Goal: Task Accomplishment & Management: Manage account settings

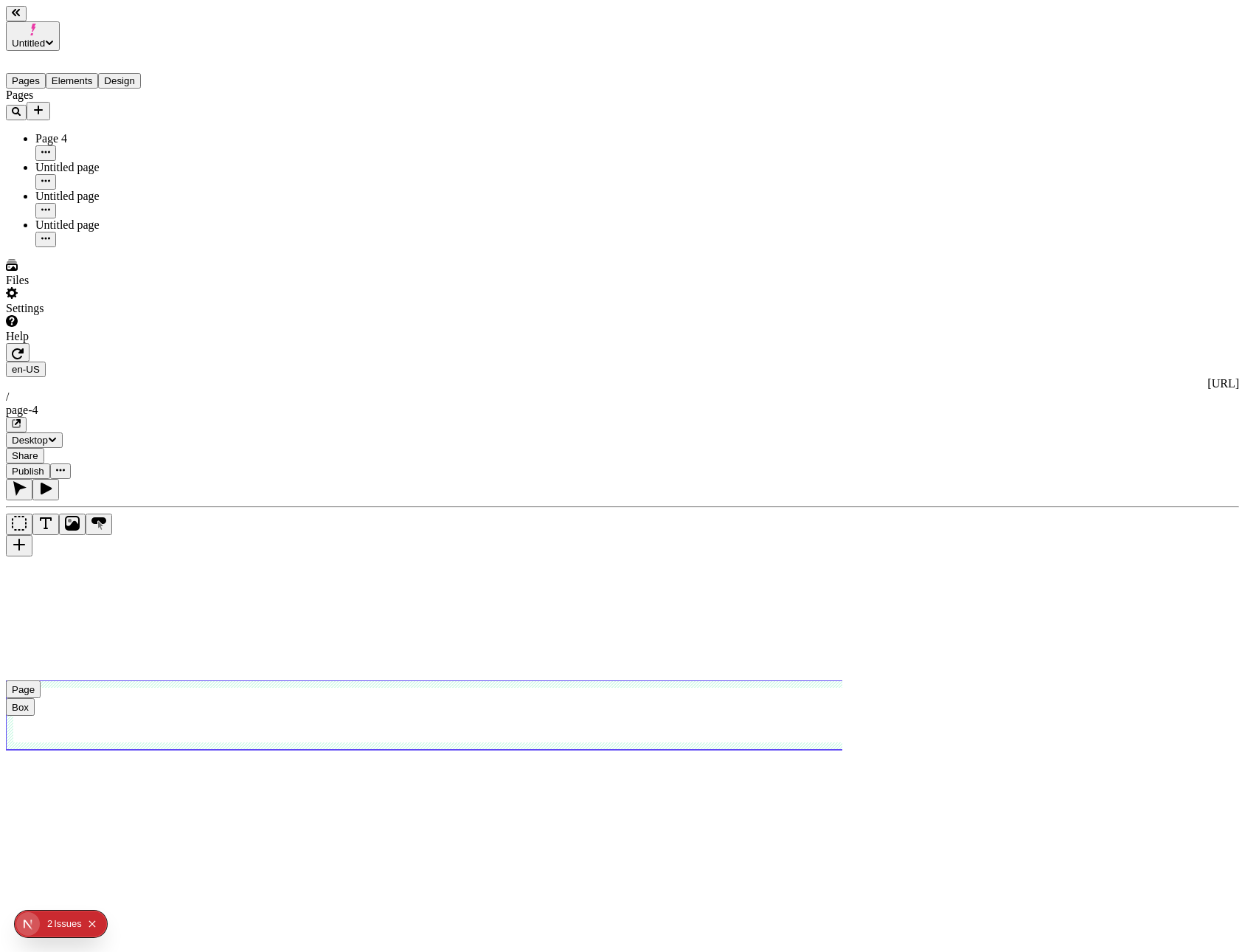
click at [45, 38] on span "Untitled" at bounding box center [28, 43] width 33 height 11
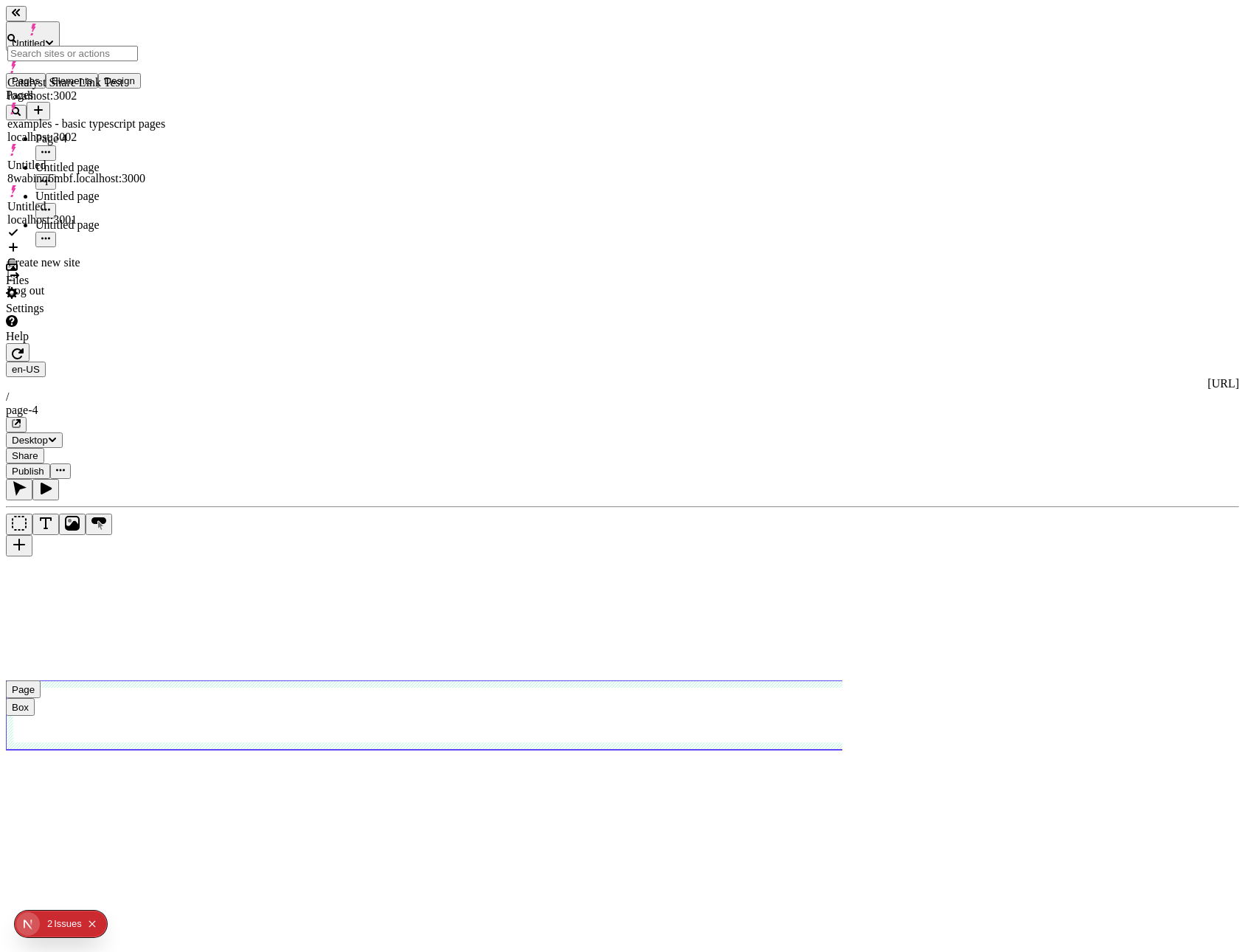
click at [146, 315] on div "Settings" at bounding box center [94, 301] width 177 height 28
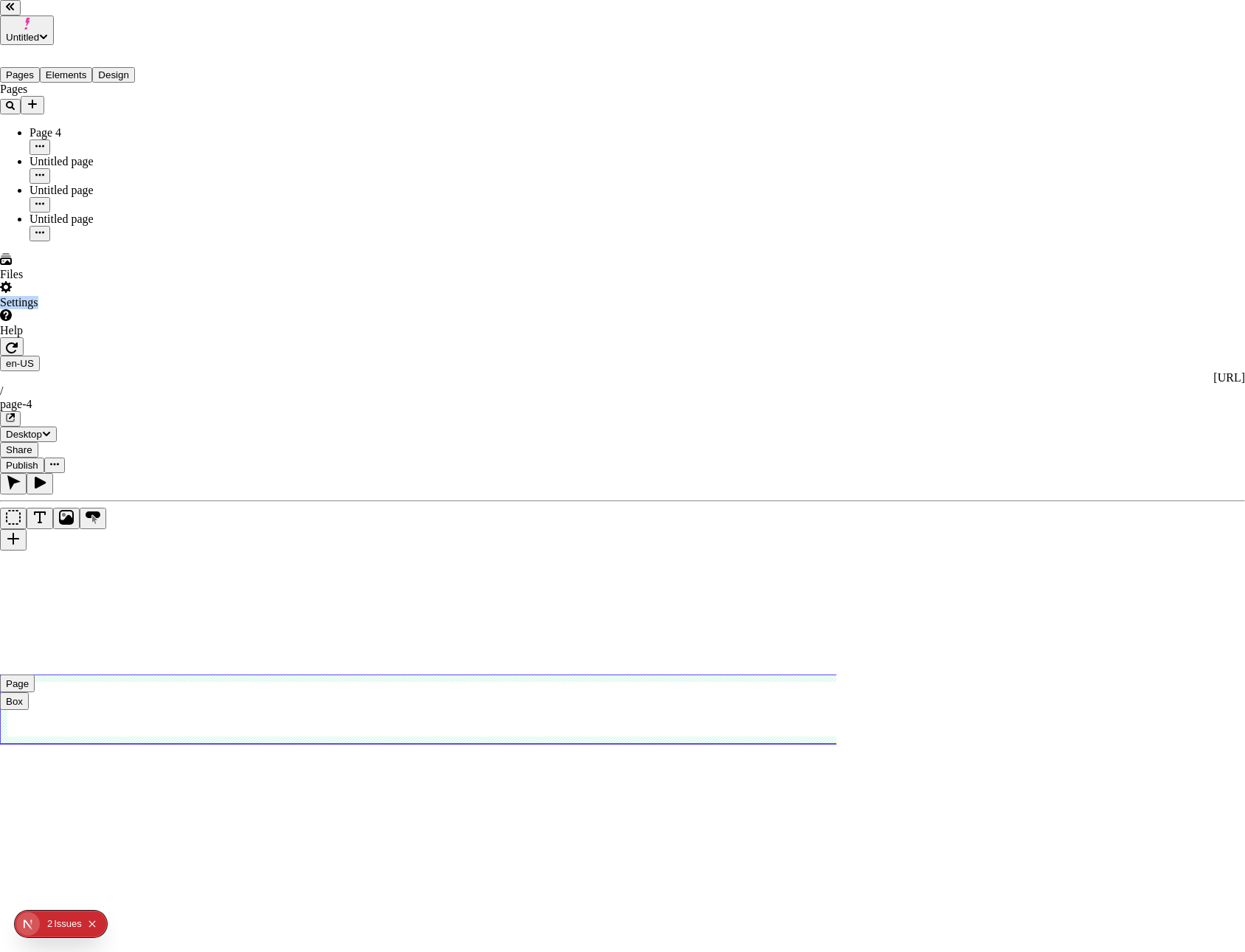
drag, startPoint x: 582, startPoint y: 299, endPoint x: 538, endPoint y: 278, distance: 48.8
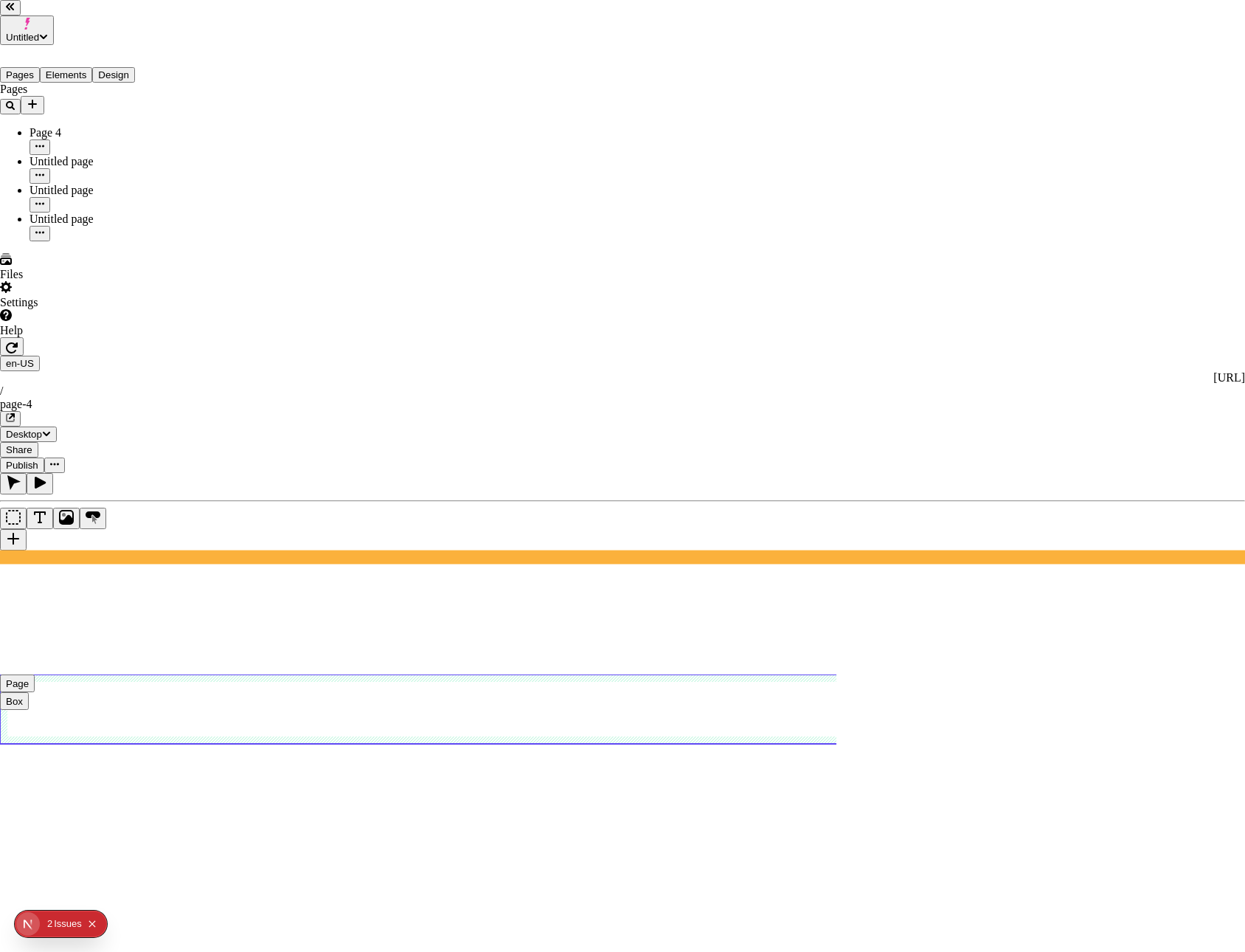
drag, startPoint x: 554, startPoint y: 145, endPoint x: 309, endPoint y: 78, distance: 254.0
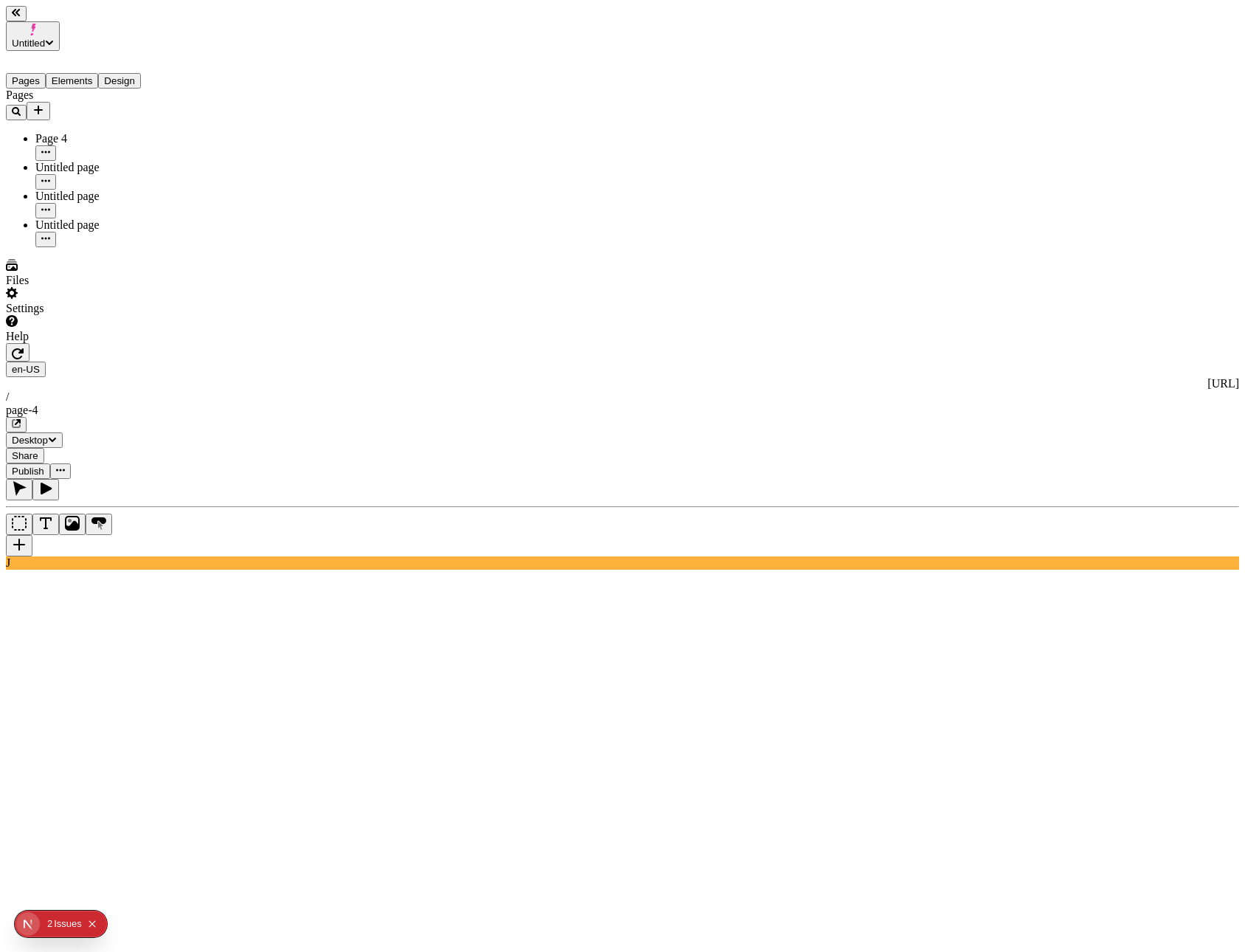
click at [29, 343] on button "button" at bounding box center [17, 352] width 23 height 18
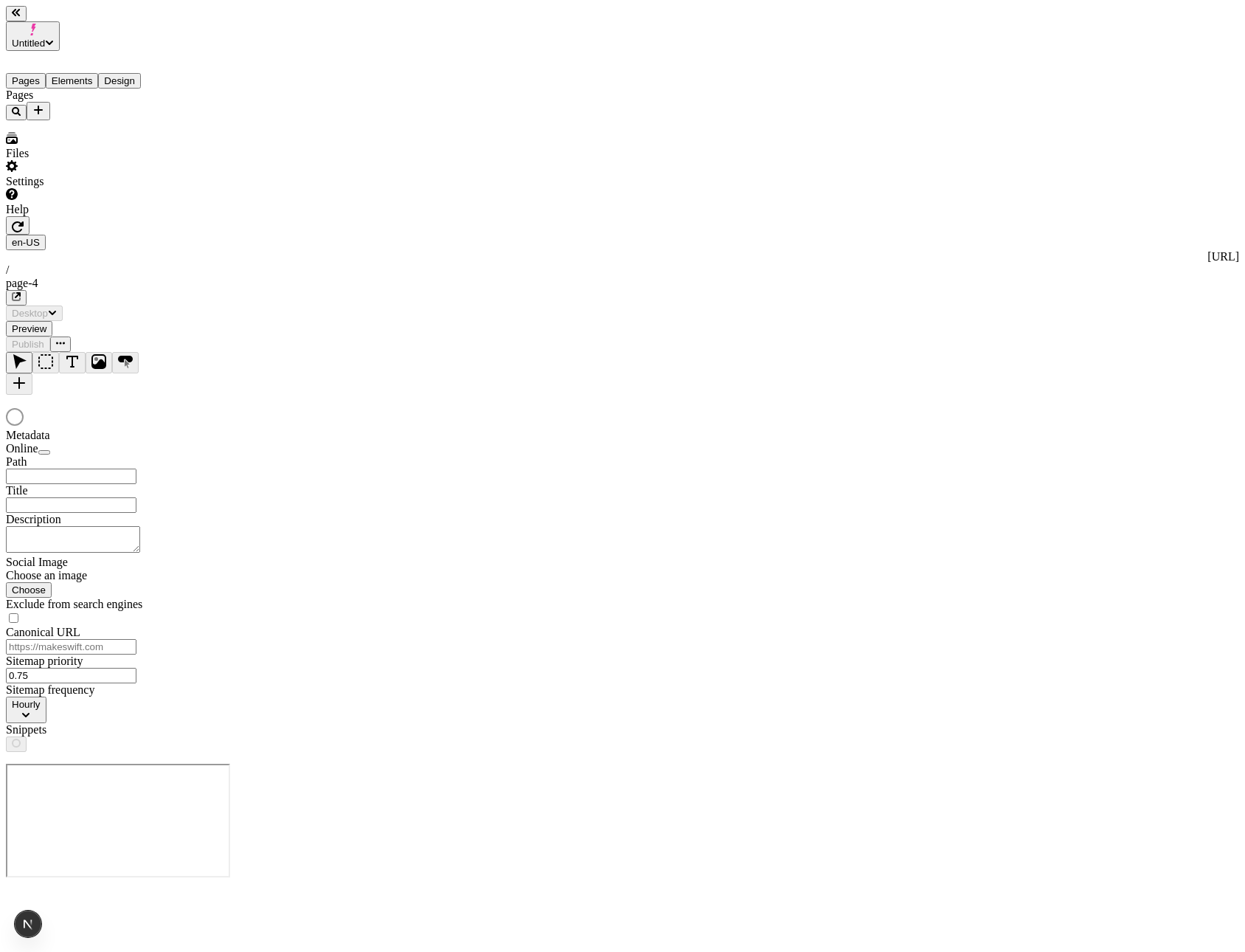
type textarea "test description edit again"
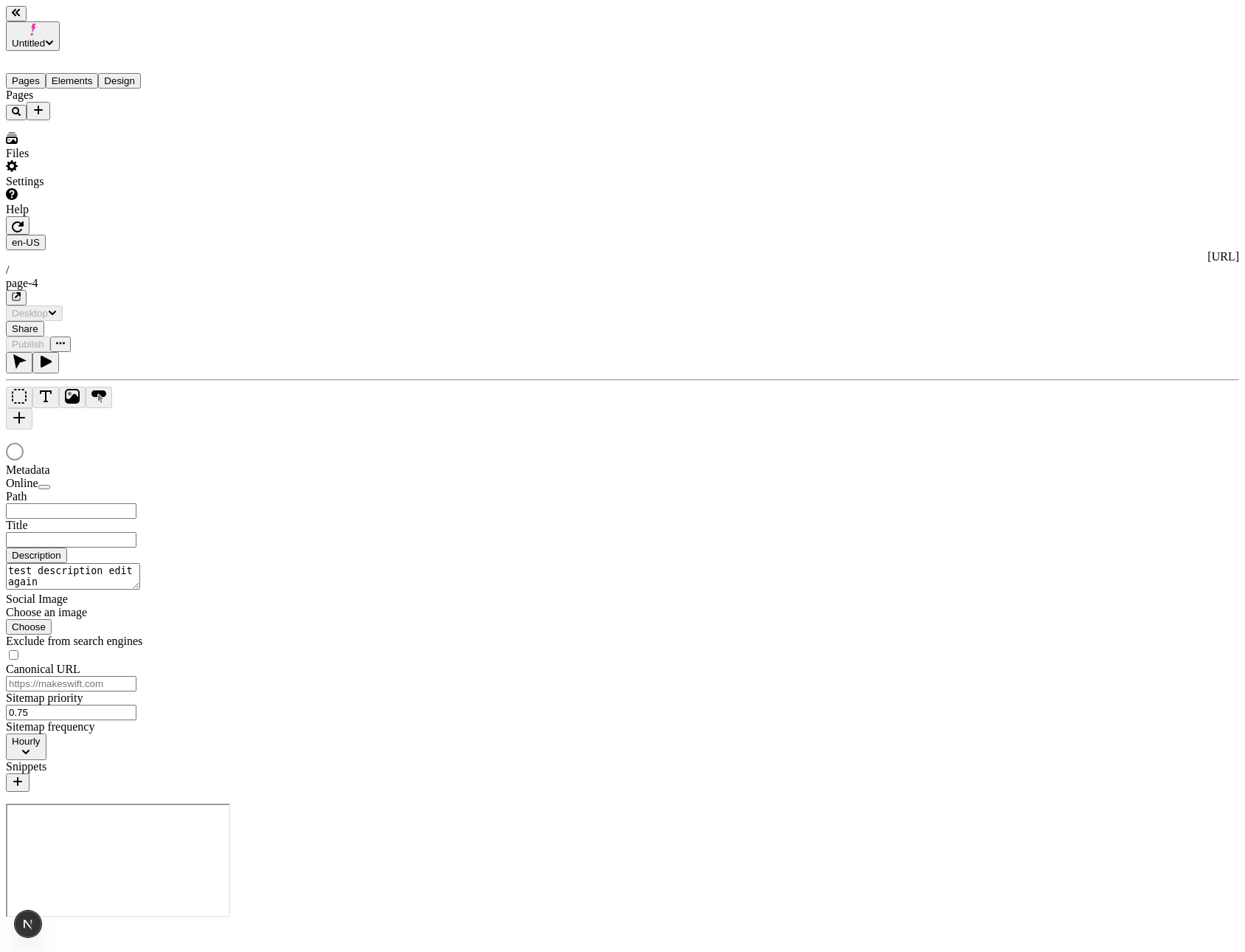
type input "/page-4"
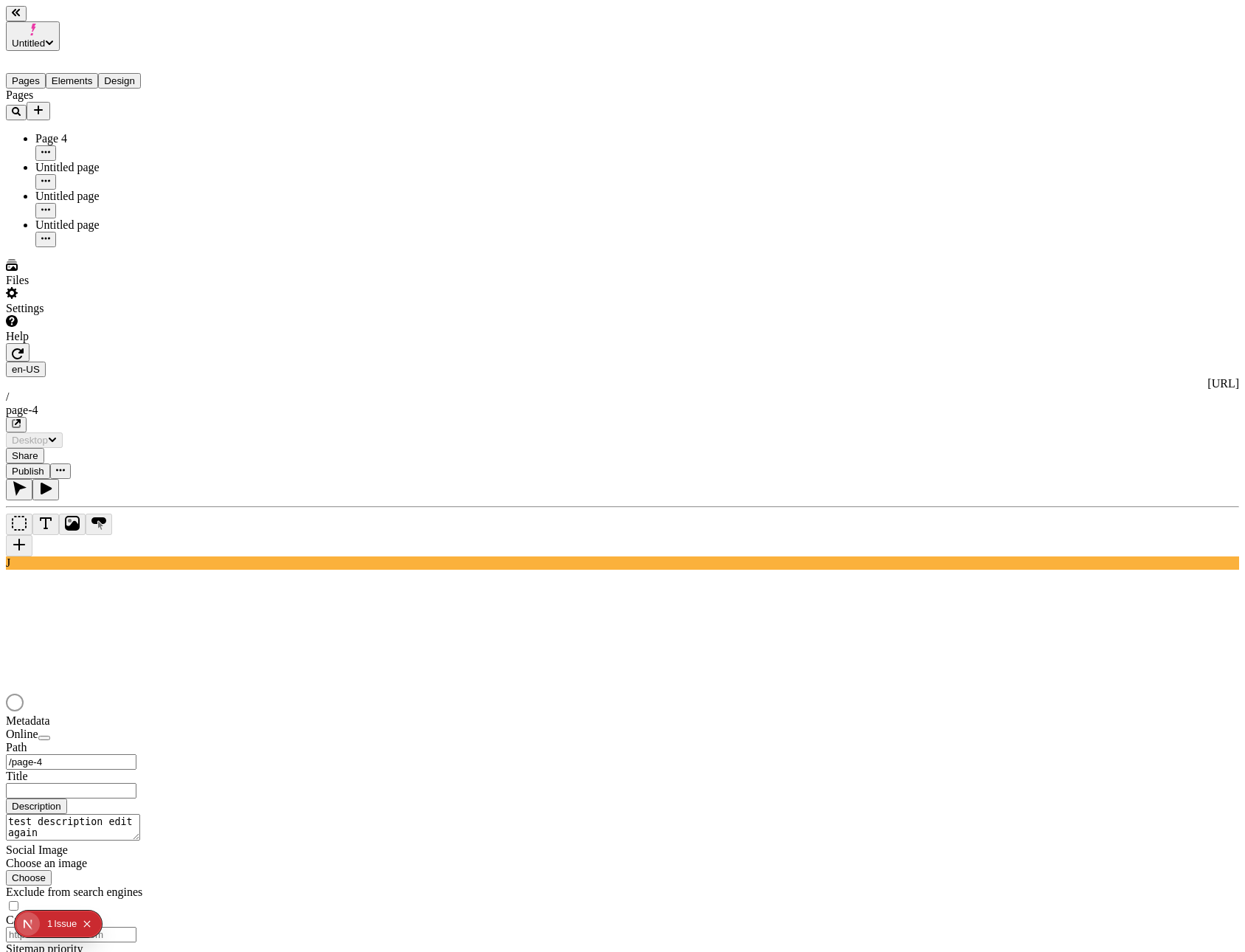
click at [121, 315] on div "Settings" at bounding box center [94, 301] width 177 height 28
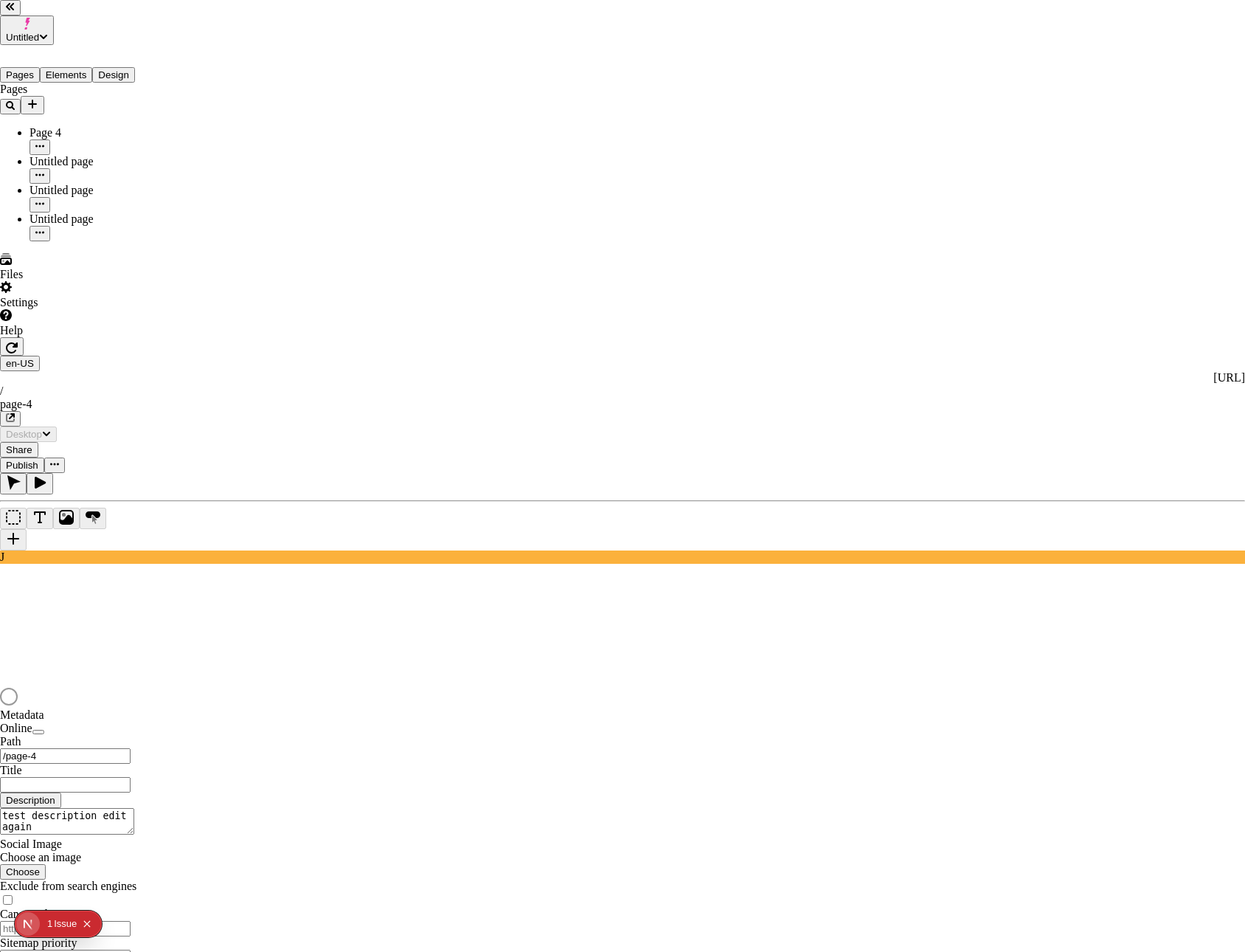
drag, startPoint x: 324, startPoint y: 292, endPoint x: 328, endPoint y: 284, distance: 8.9
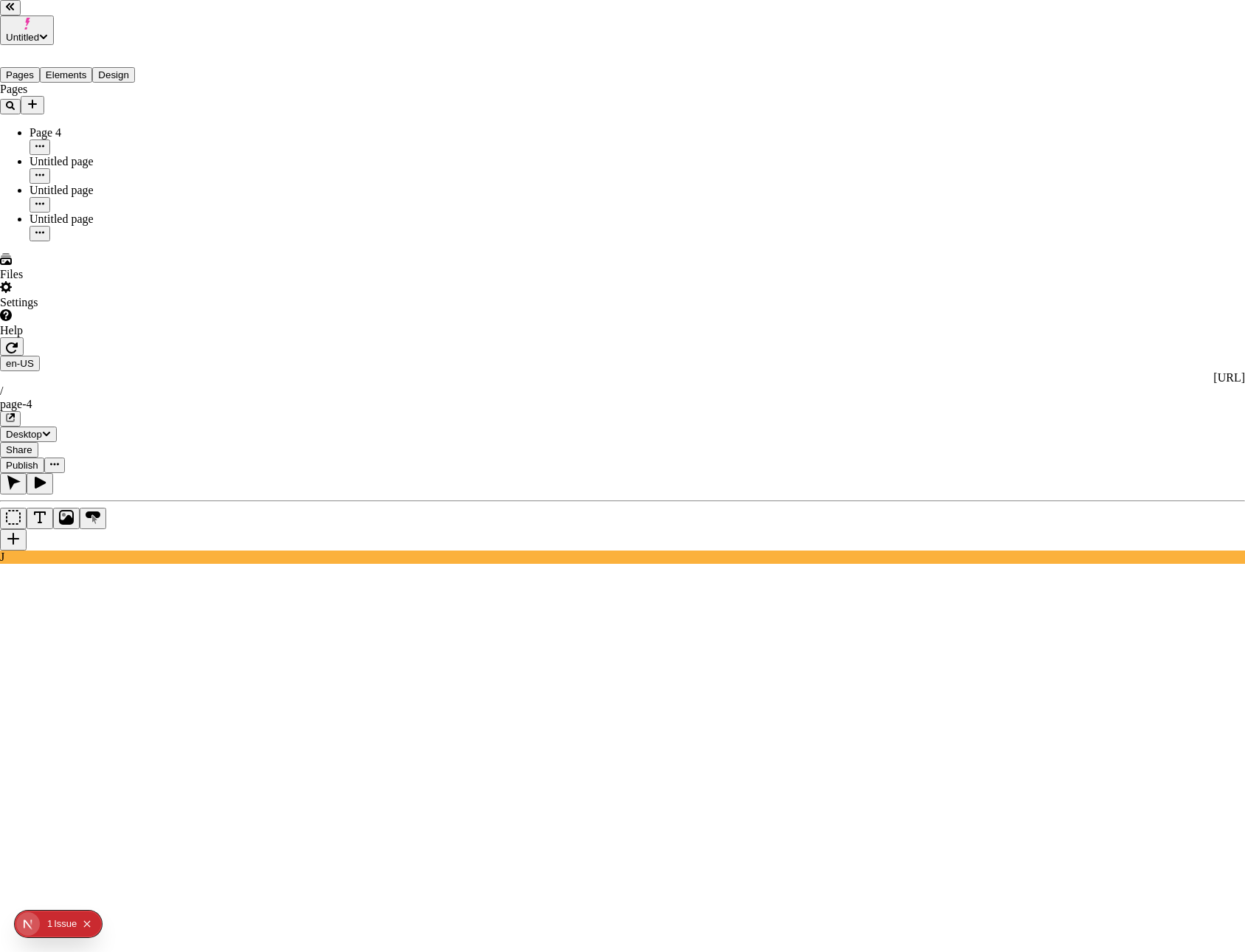
drag, startPoint x: 609, startPoint y: 310, endPoint x: 541, endPoint y: 288, distance: 71.5
drag, startPoint x: 557, startPoint y: 287, endPoint x: 631, endPoint y: 326, distance: 83.6
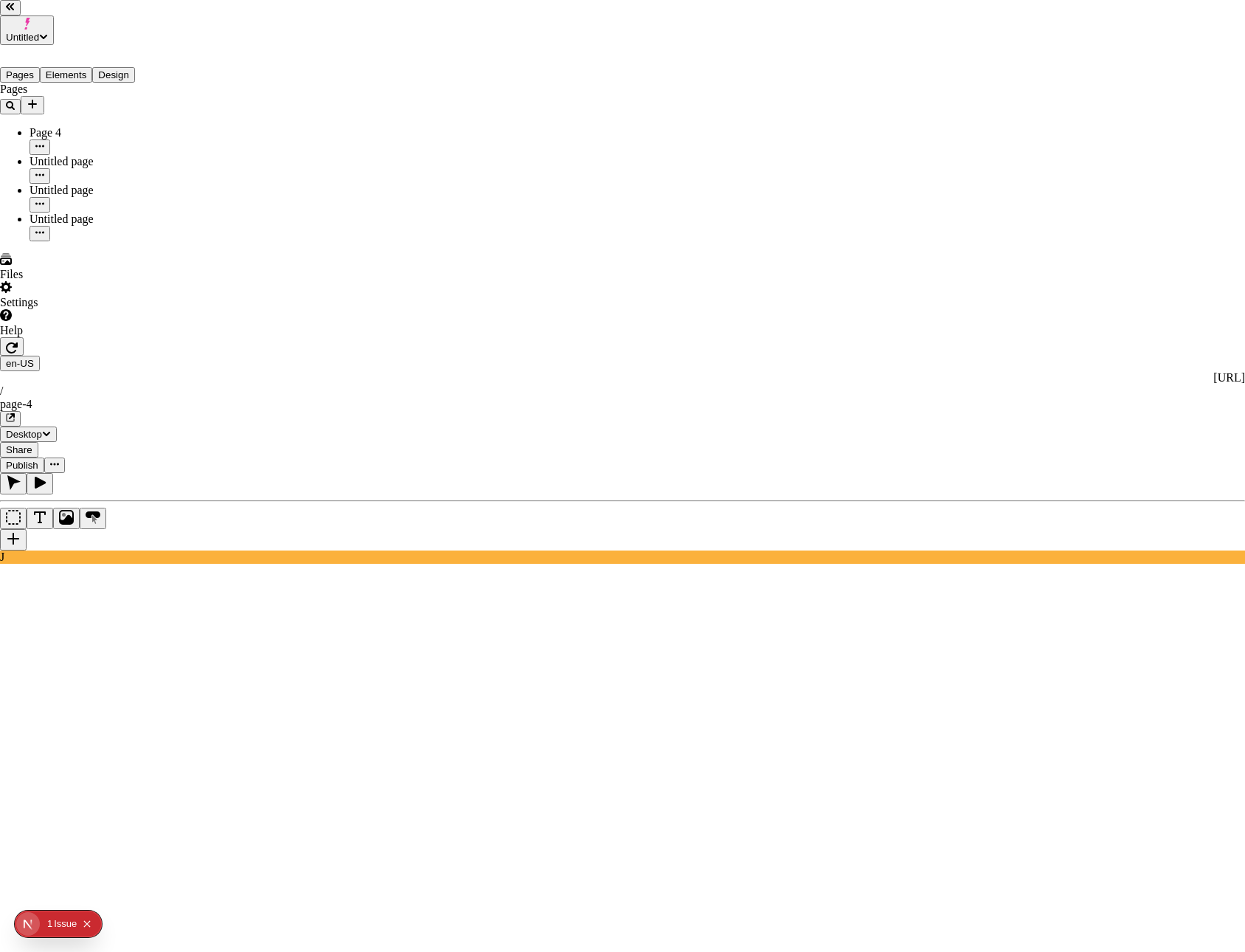
drag, startPoint x: 635, startPoint y: 315, endPoint x: 547, endPoint y: 285, distance: 93.0
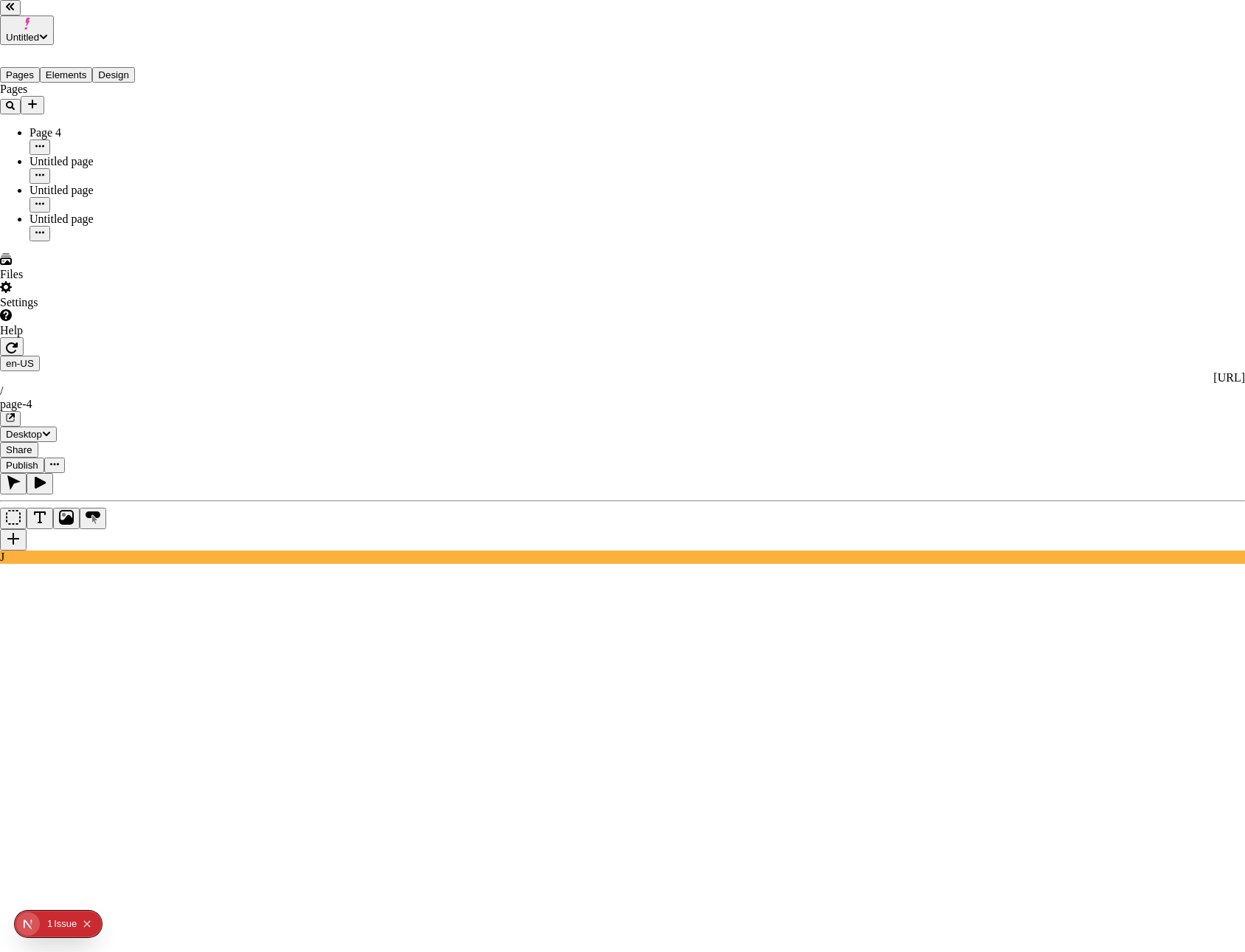
drag, startPoint x: 654, startPoint y: 167, endPoint x: 624, endPoint y: 172, distance: 30.4
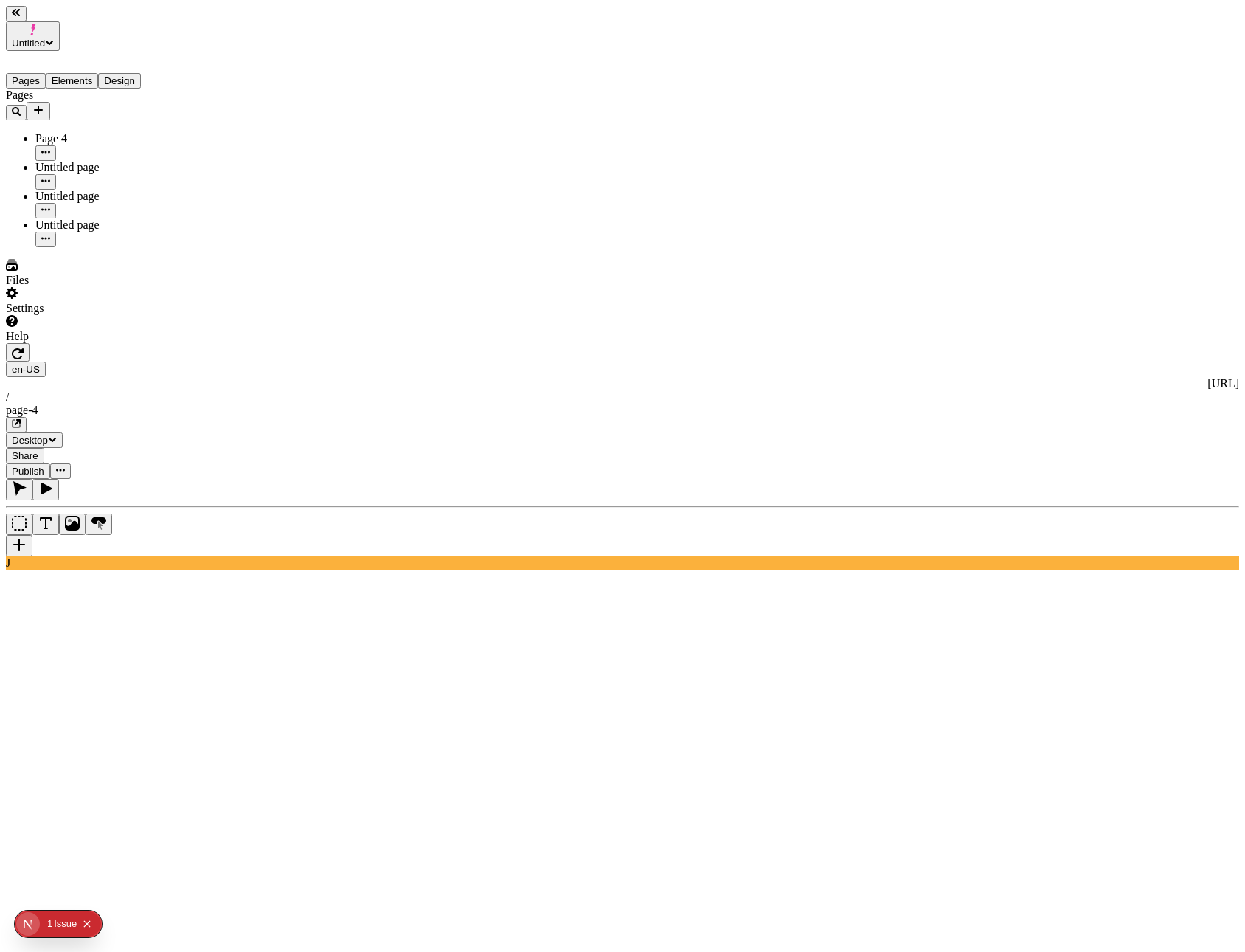
click at [59, 23] on button "Untitled" at bounding box center [33, 36] width 53 height 29
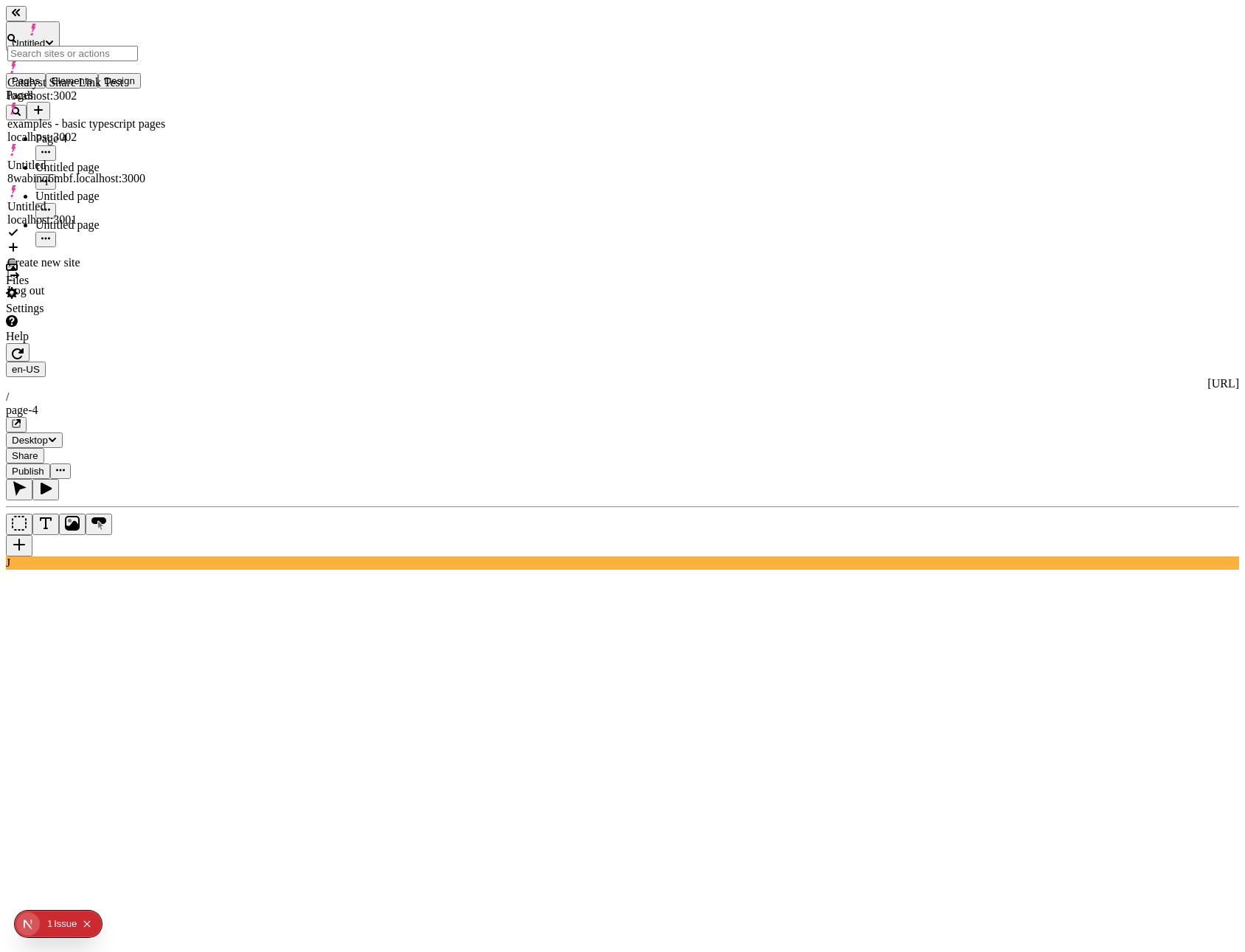
click at [109, 269] on div "Log out" at bounding box center [86, 283] width 158 height 28
click at [105, 284] on div "Log out" at bounding box center [86, 290] width 158 height 13
click at [59, 284] on div "Log out" at bounding box center [86, 290] width 158 height 13
